Goal: Leave review/rating

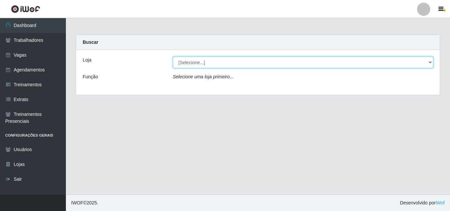
click at [189, 61] on select "[Selecione...] Chinatown Sushimi - [GEOGRAPHIC_DATA]" at bounding box center [303, 63] width 261 height 12
select select "357"
click at [173, 57] on select "[Selecione...] Chinatown Sushimi - [GEOGRAPHIC_DATA]" at bounding box center [303, 63] width 261 height 12
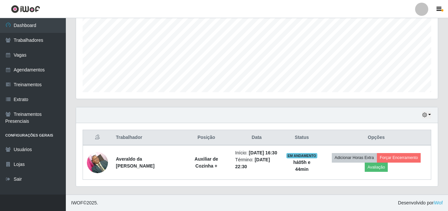
scroll to position [150, 0]
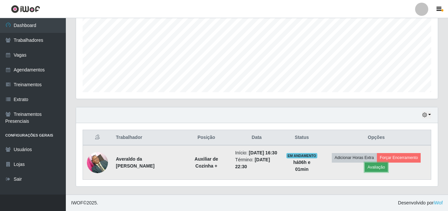
click at [378, 163] on button "Avaliação" at bounding box center [376, 167] width 23 height 9
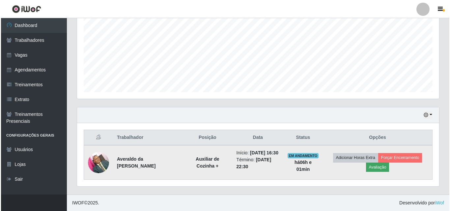
scroll to position [137, 359]
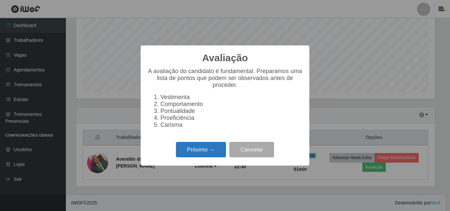
click at [202, 150] on button "Próximo →" at bounding box center [201, 149] width 50 height 15
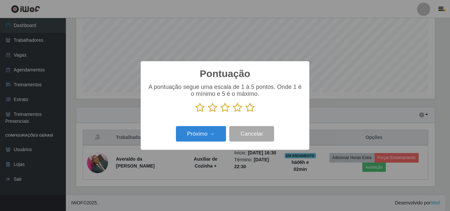
scroll to position [329399, 329177]
click at [253, 109] on icon at bounding box center [250, 108] width 9 height 10
click at [246, 113] on input "radio" at bounding box center [246, 113] width 0 height 0
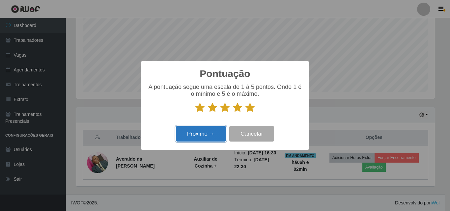
click at [199, 135] on button "Próximo →" at bounding box center [201, 133] width 50 height 15
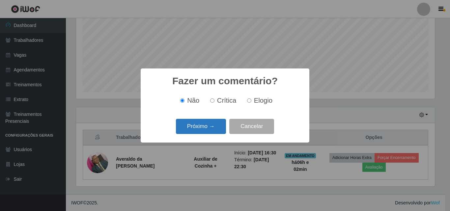
click at [204, 123] on button "Próximo →" at bounding box center [201, 126] width 50 height 15
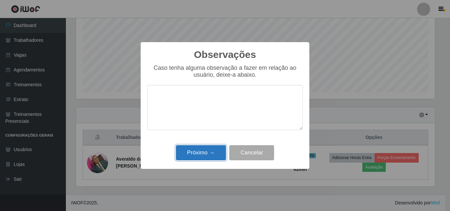
click at [202, 150] on button "Próximo →" at bounding box center [201, 152] width 50 height 15
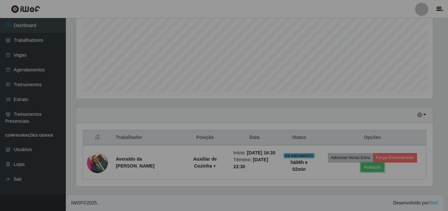
scroll to position [137, 362]
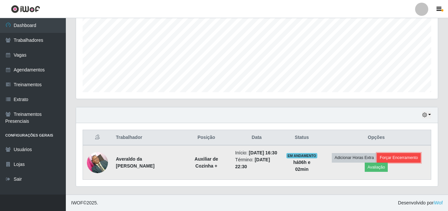
click at [405, 154] on button "Forçar Encerramento" at bounding box center [399, 157] width 44 height 9
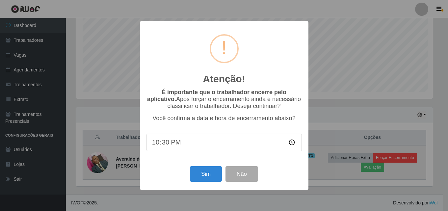
scroll to position [137, 359]
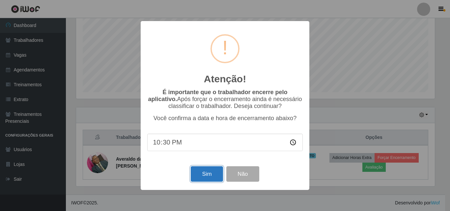
click at [205, 178] on button "Sim" at bounding box center [207, 173] width 32 height 15
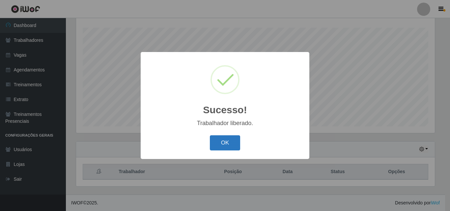
click at [227, 143] on button "OK" at bounding box center [225, 142] width 31 height 15
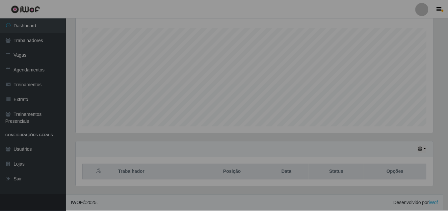
scroll to position [137, 362]
